Goal: Task Accomplishment & Management: Use online tool/utility

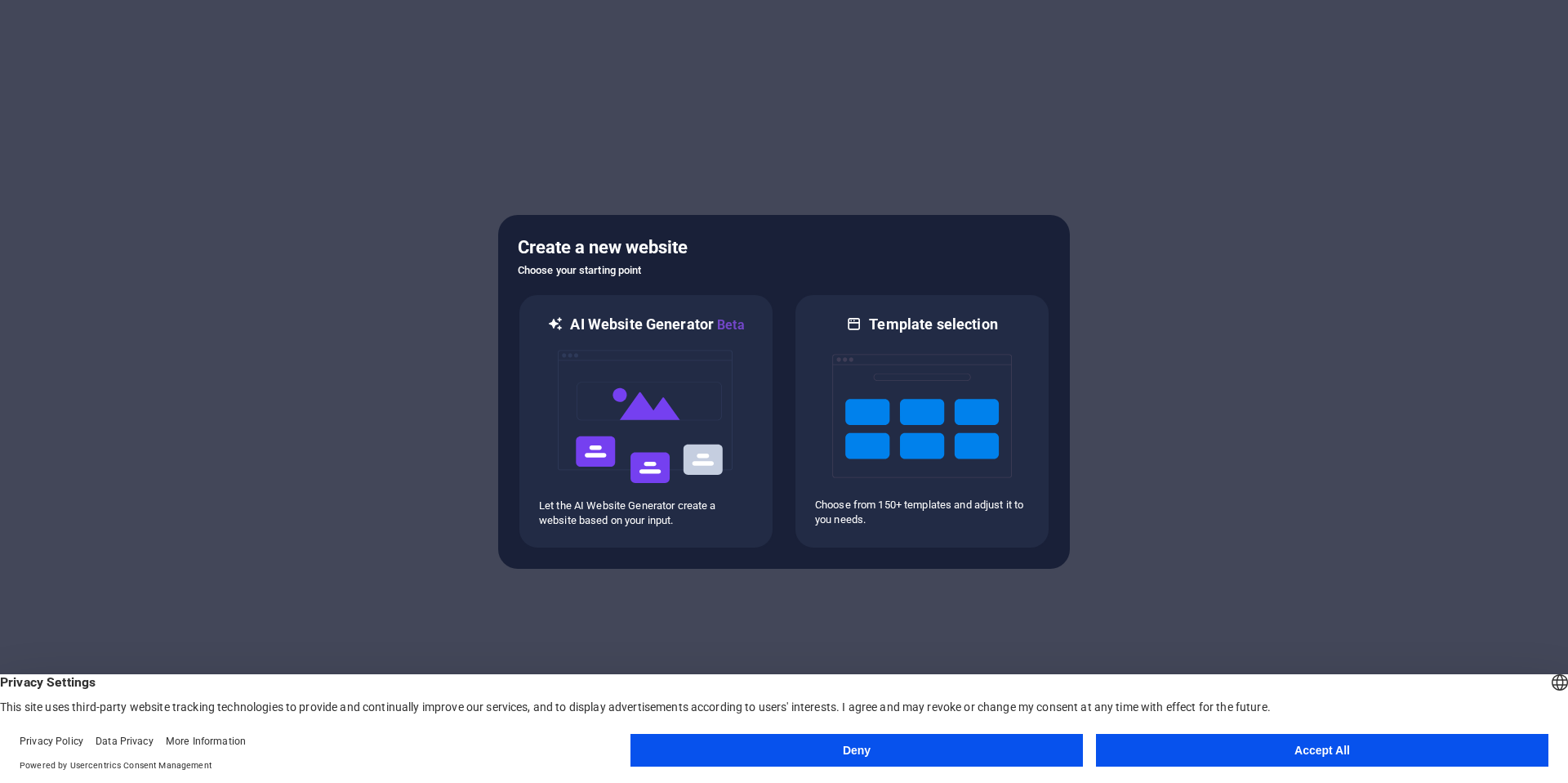
click at [1157, 747] on button "Accept All" at bounding box center [1322, 749] width 453 height 33
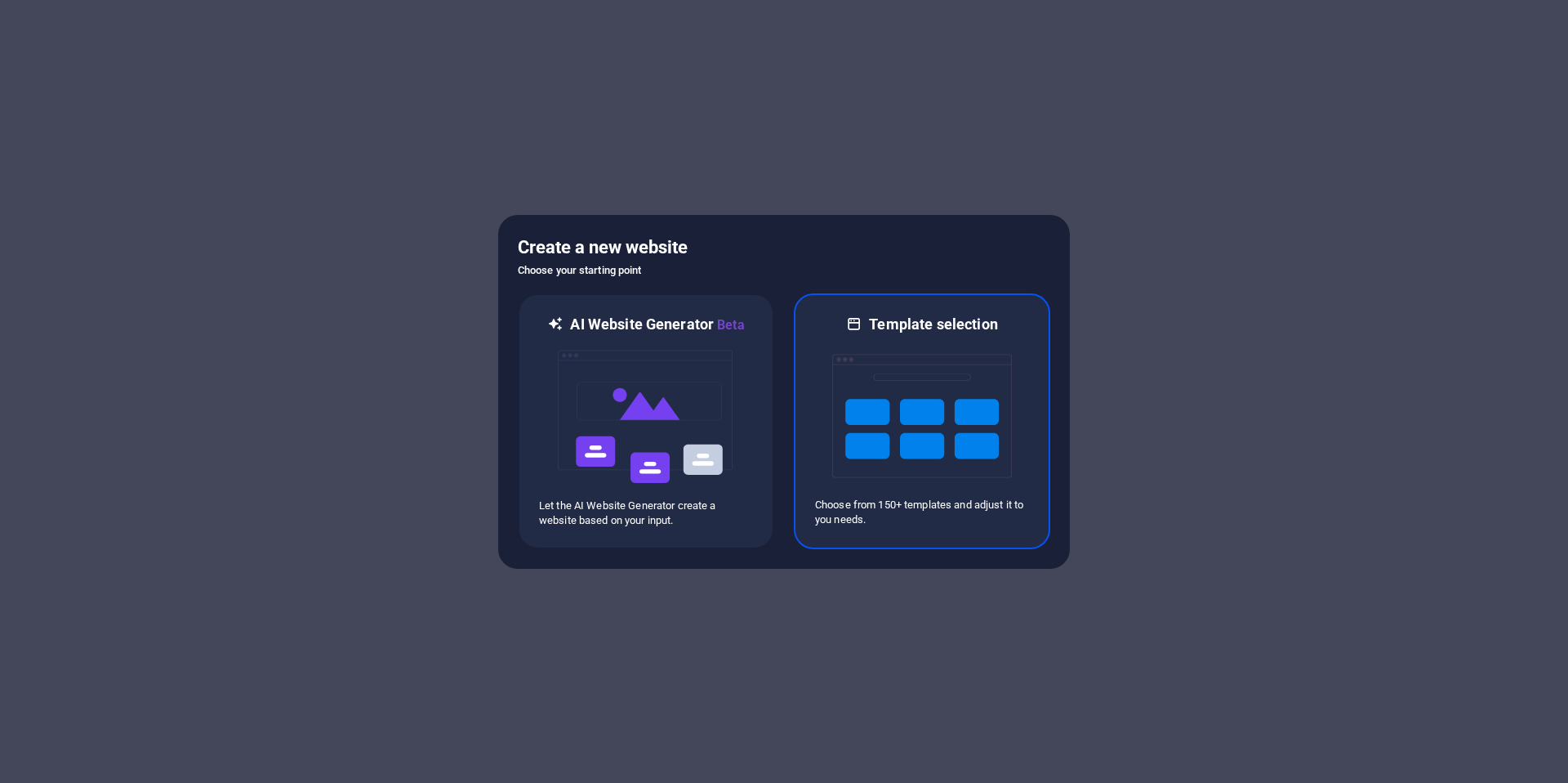
click at [865, 480] on img at bounding box center [922, 416] width 179 height 163
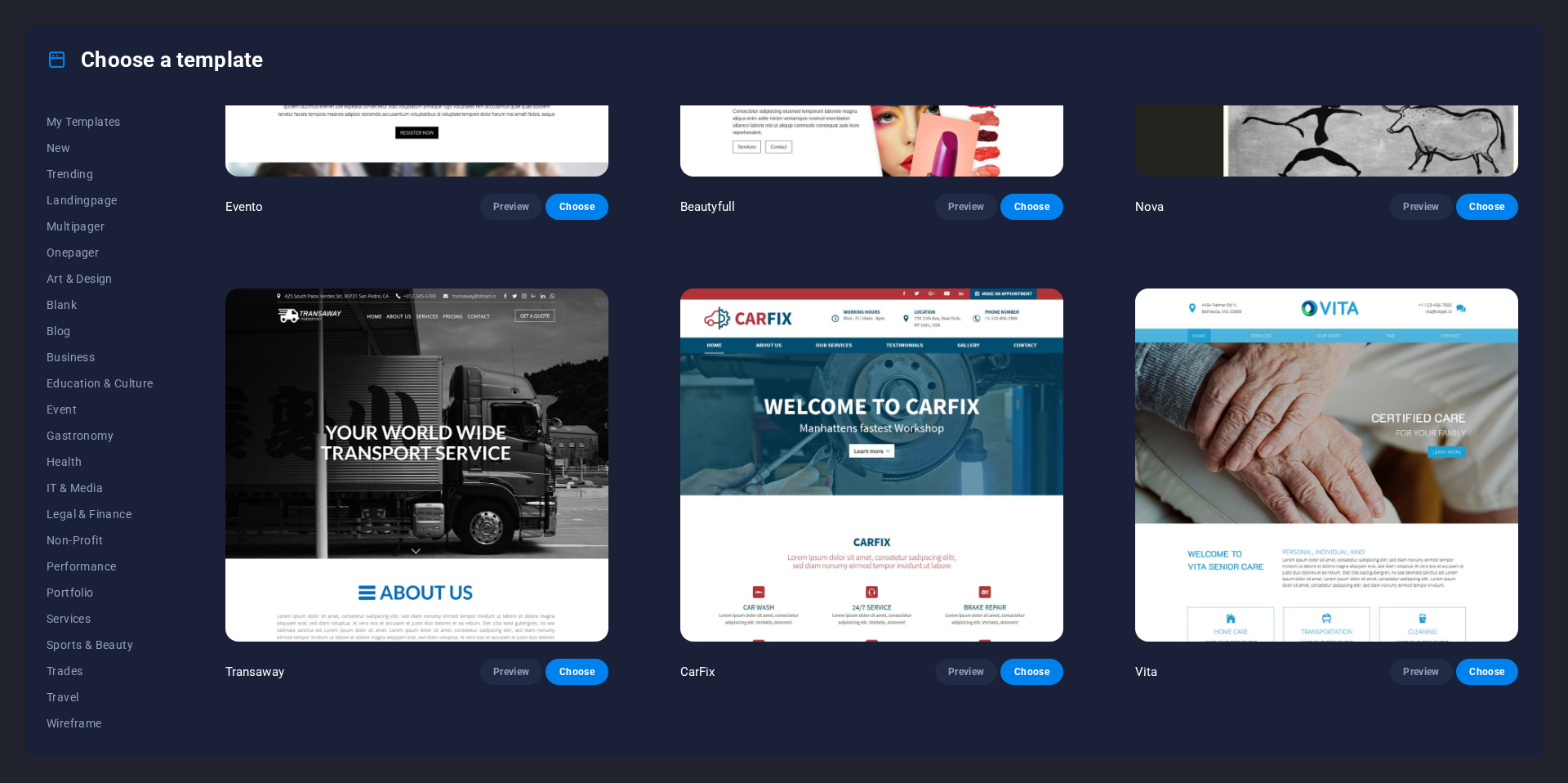
scroll to position [18017, 0]
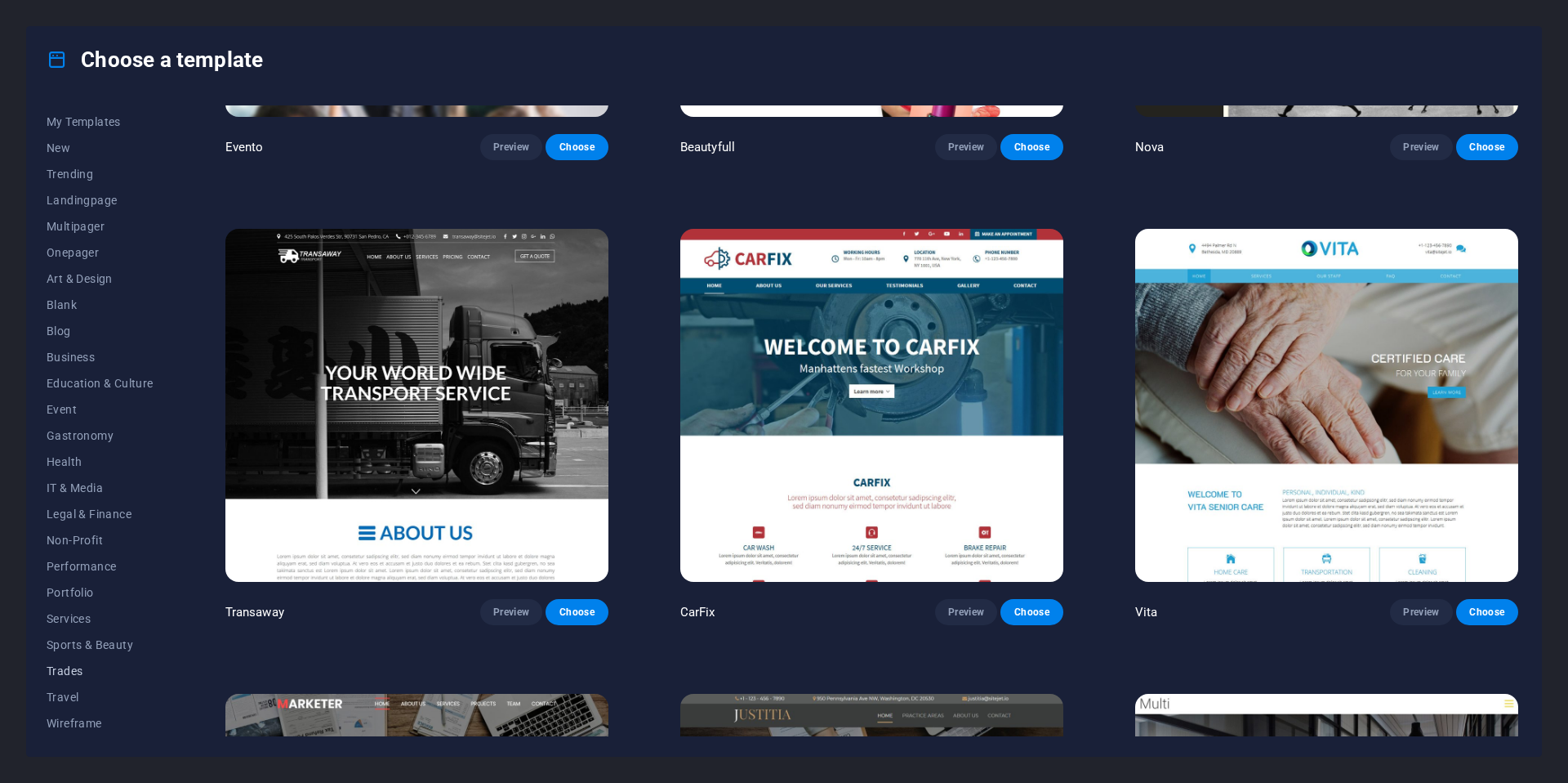
click at [63, 674] on span "Trades" at bounding box center [101, 671] width 107 height 13
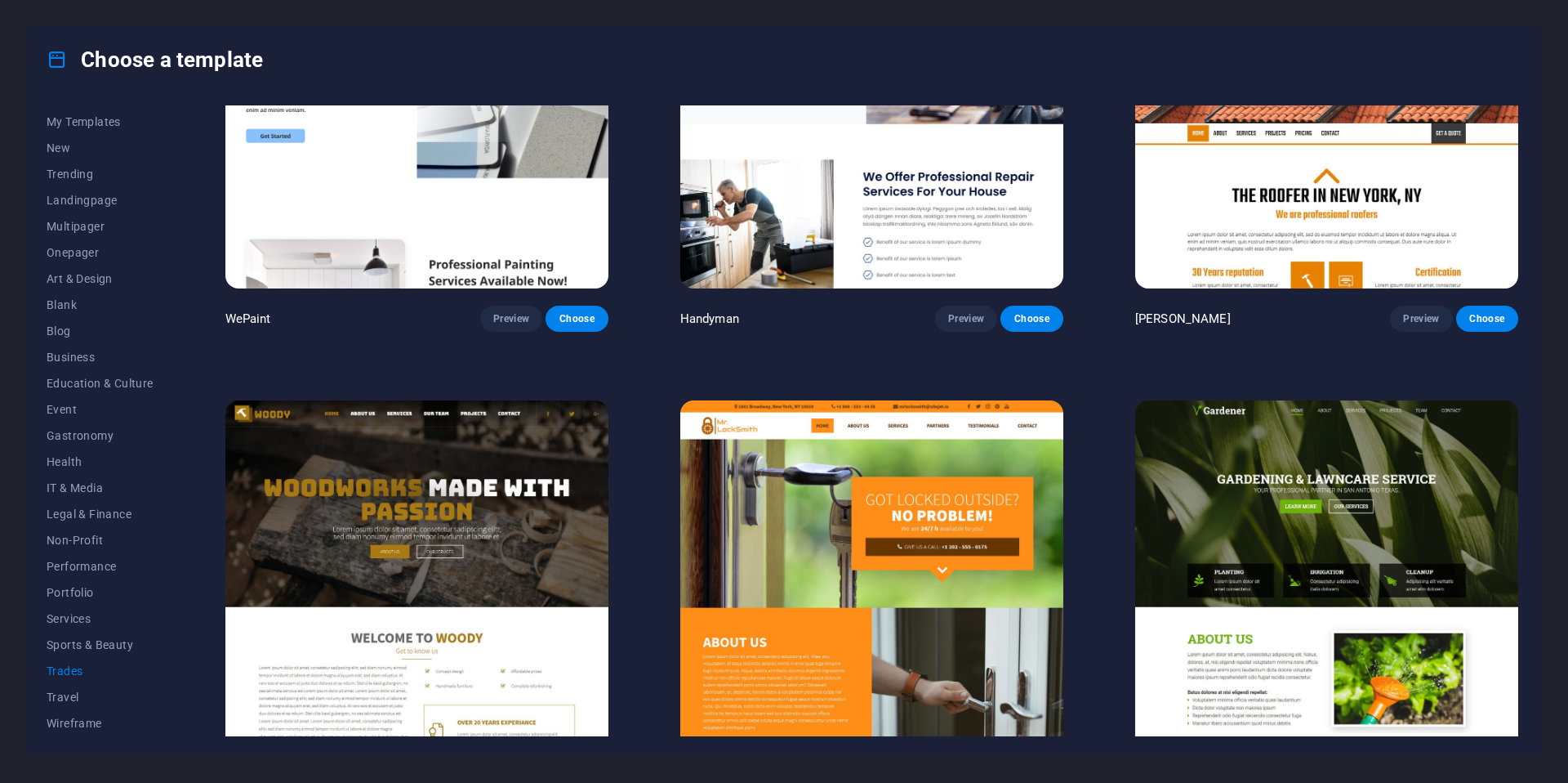
scroll to position [0, 0]
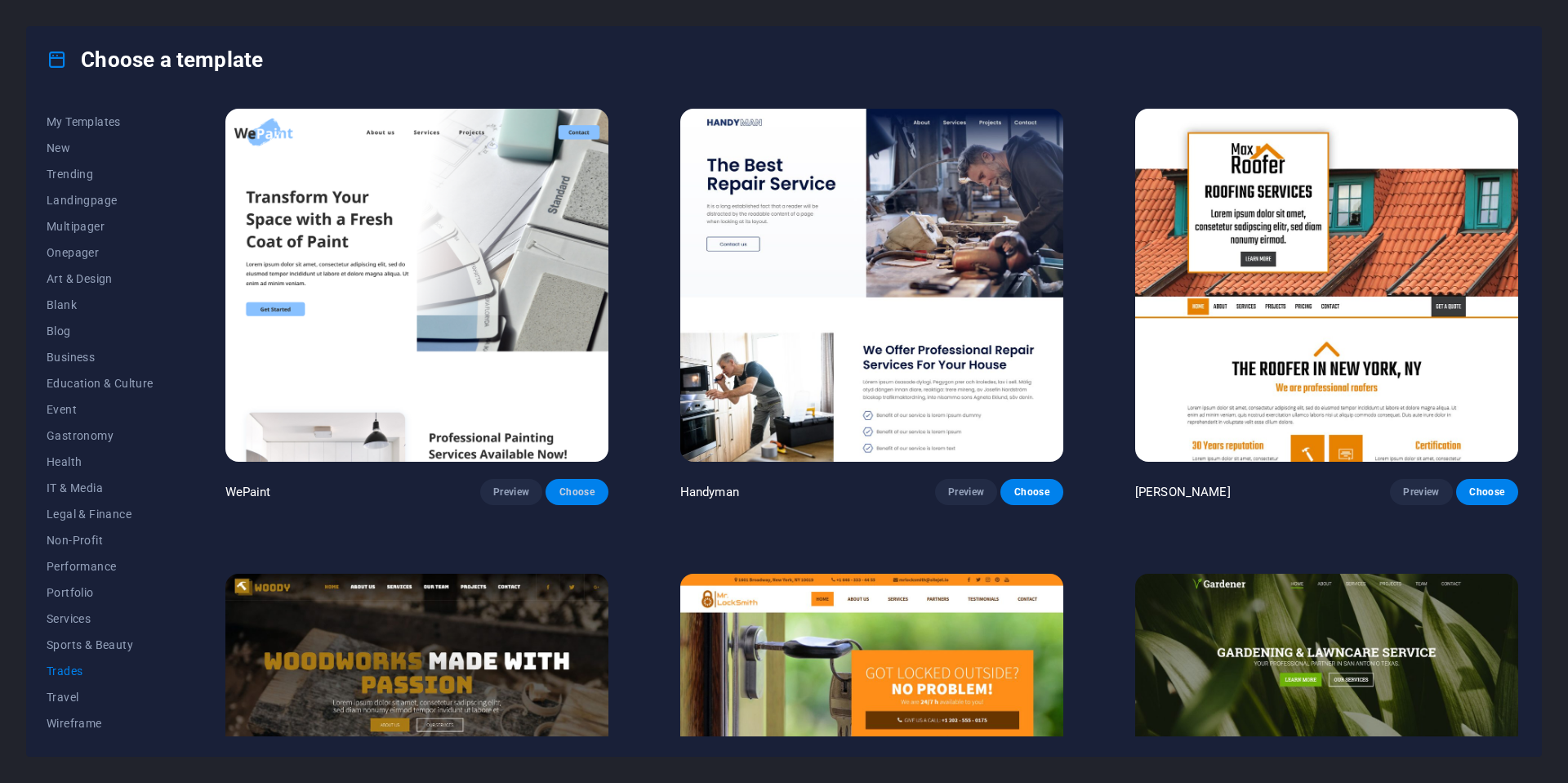
click at [591, 490] on span "Choose" at bounding box center [577, 492] width 36 height 13
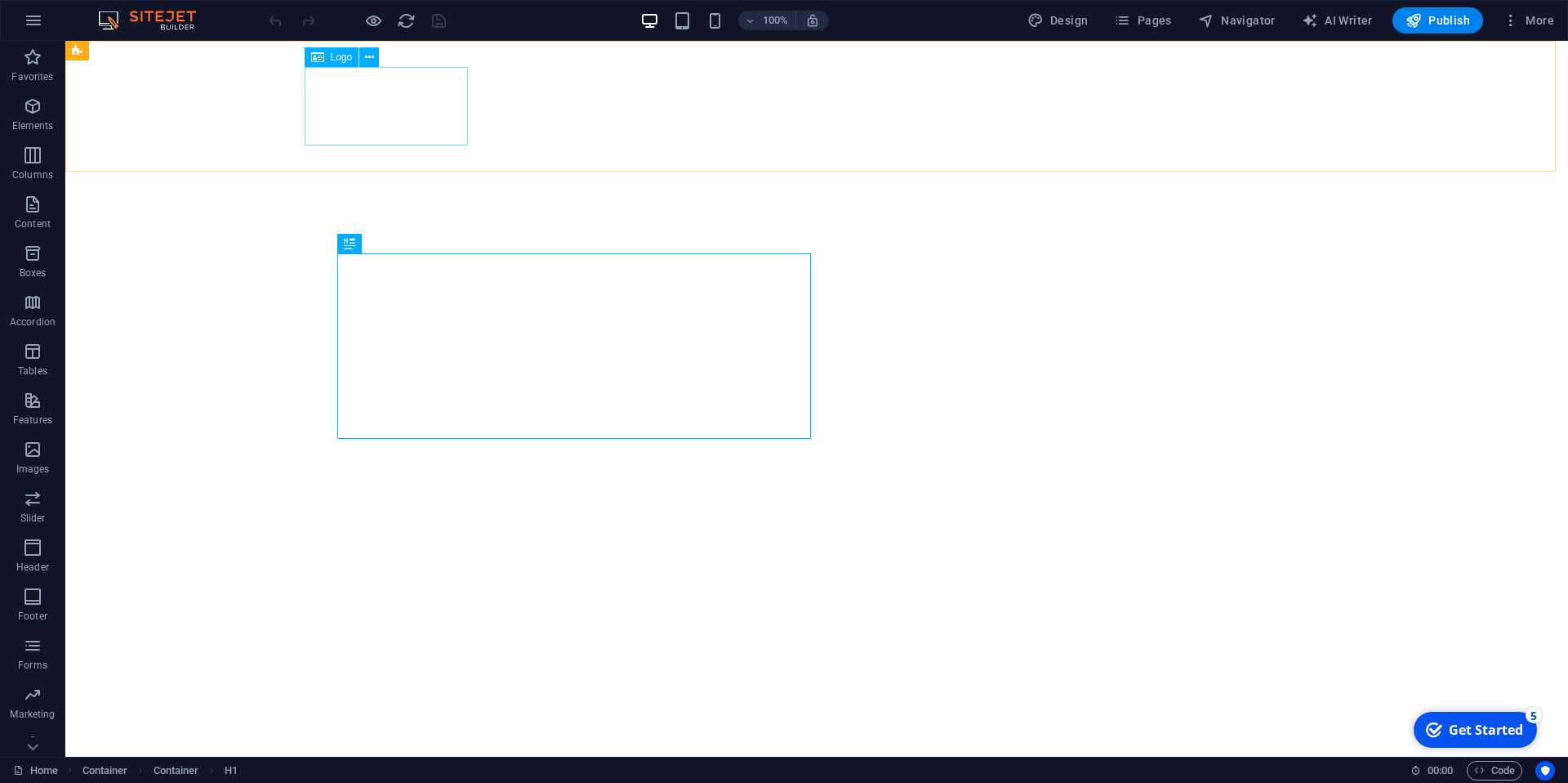
click at [339, 60] on span "Logo" at bounding box center [342, 57] width 22 height 10
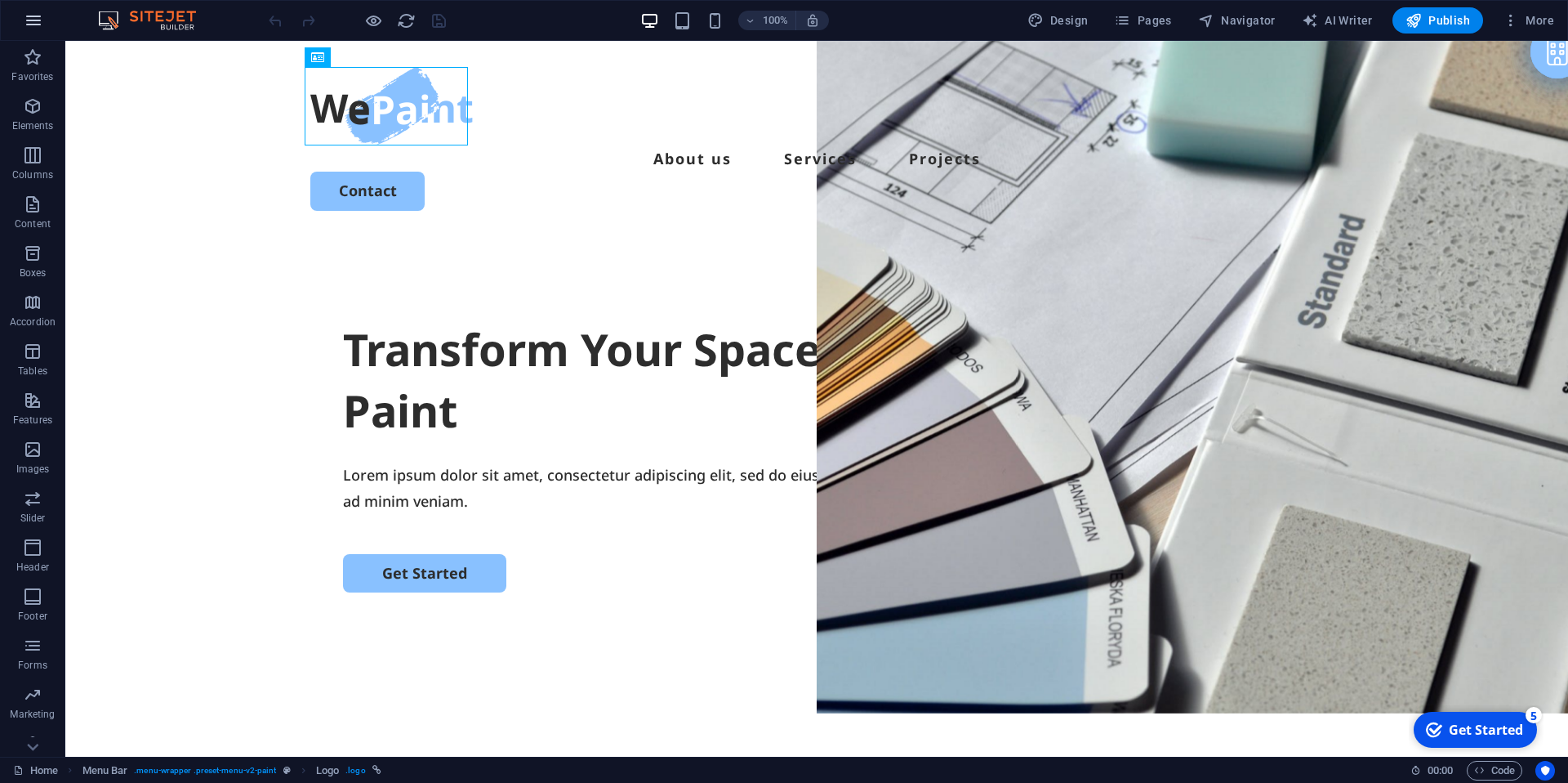
click at [39, 22] on icon "button" at bounding box center [33, 20] width 19 height 19
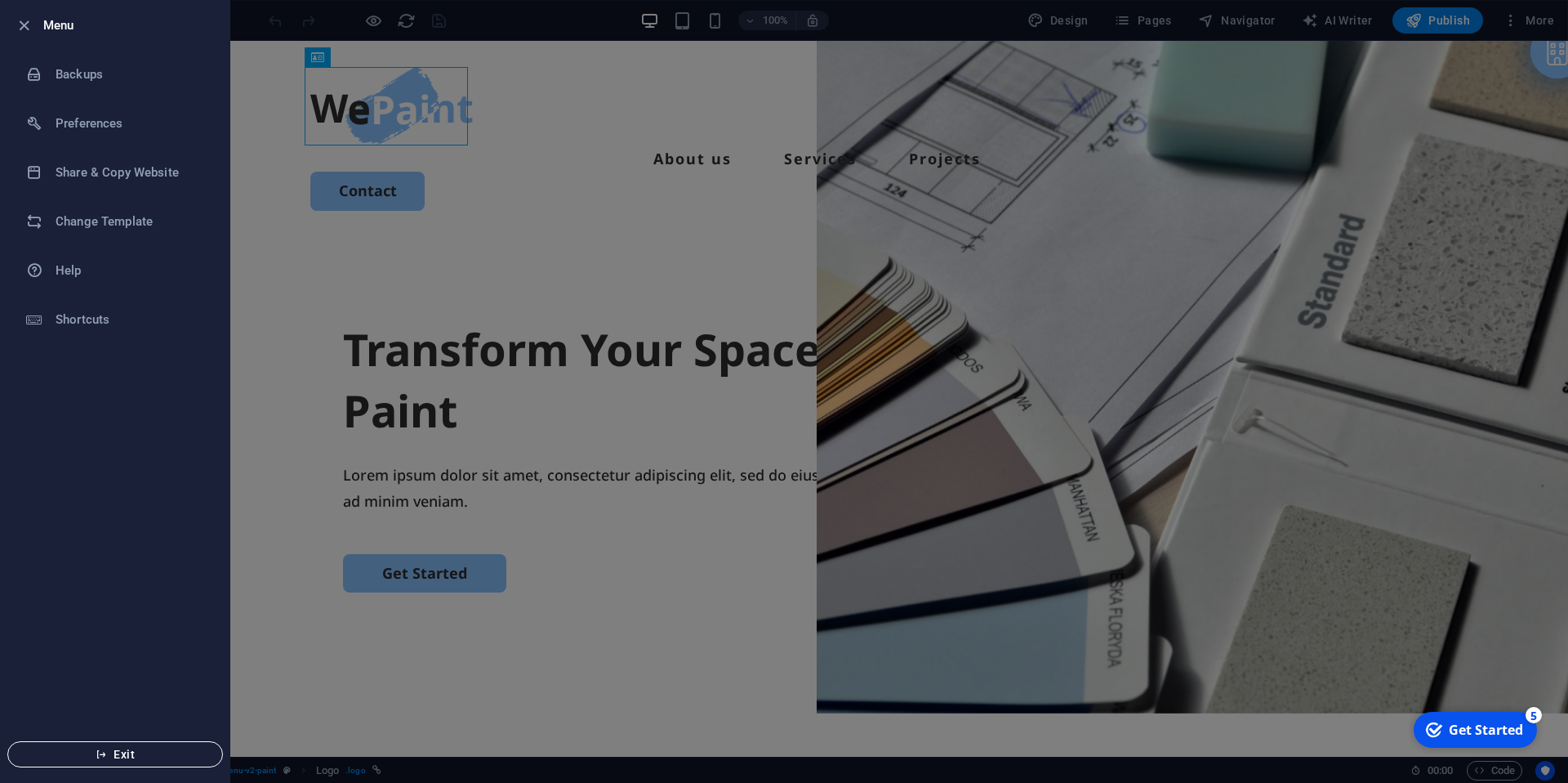
click at [138, 762] on button "Exit" at bounding box center [115, 754] width 215 height 26
